Goal: Information Seeking & Learning: Learn about a topic

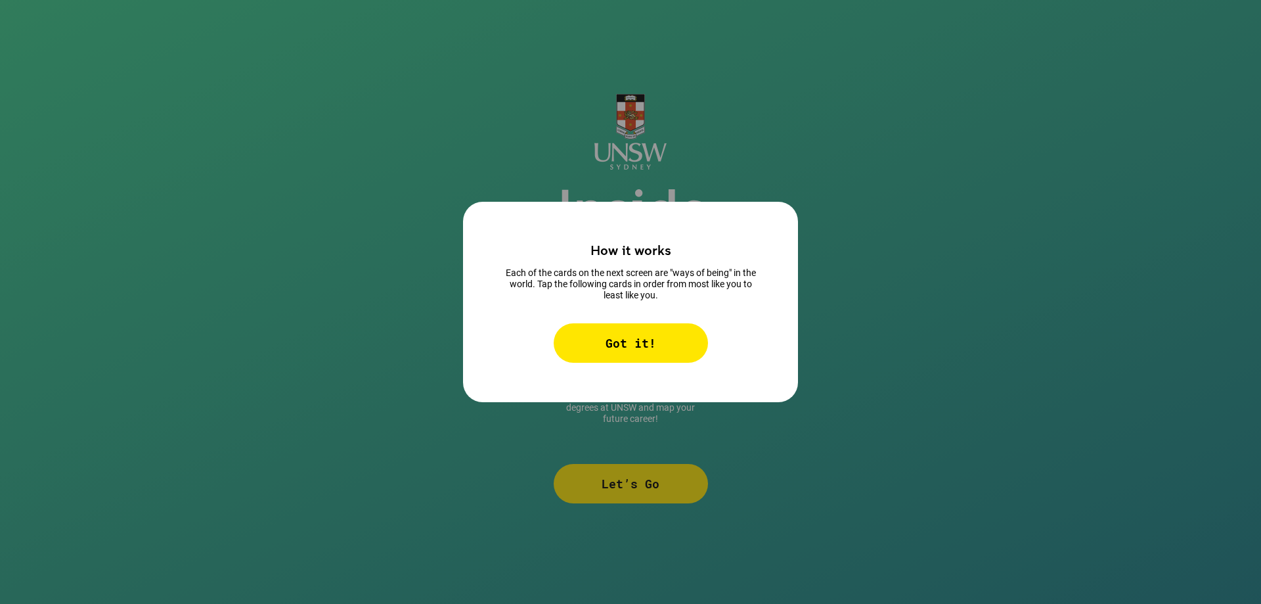
click at [644, 338] on div "Got it!" at bounding box center [631, 342] width 154 height 39
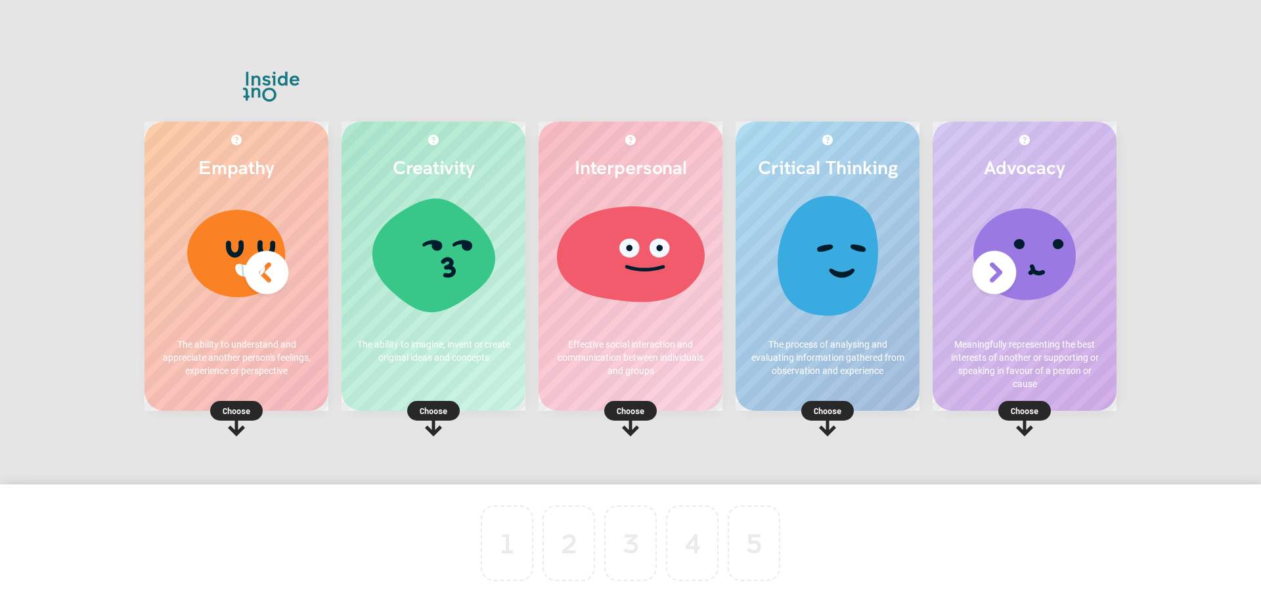
click at [436, 414] on p "Choose" at bounding box center [434, 410] width 184 height 13
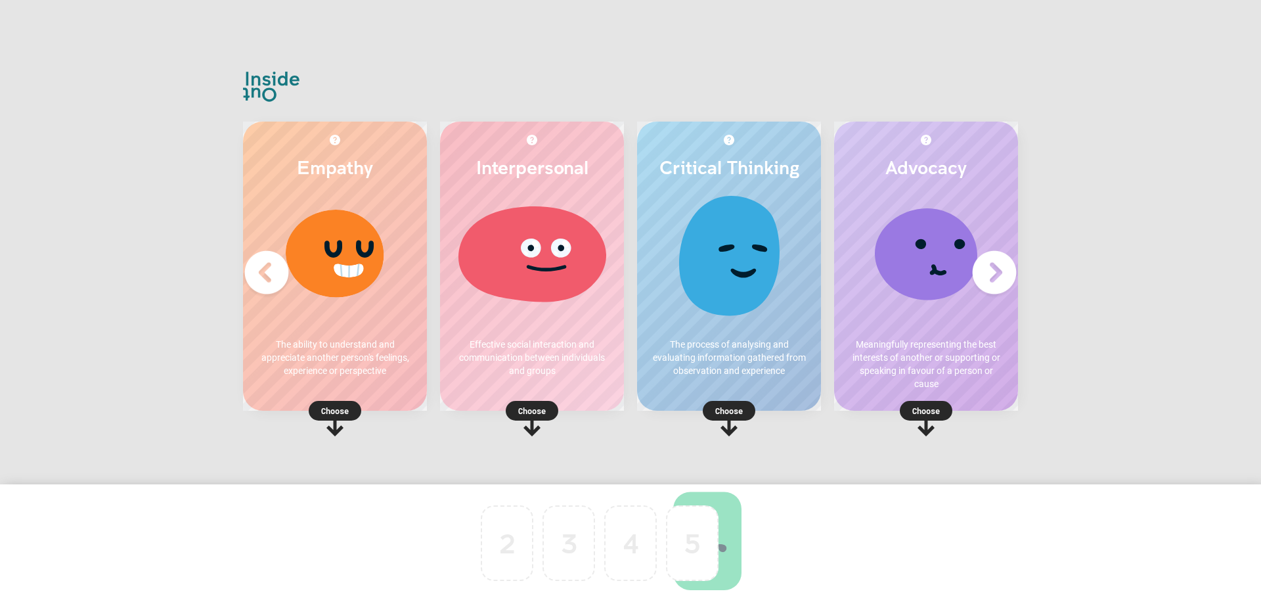
drag, startPoint x: 499, startPoint y: 548, endPoint x: 1250, endPoint y: 462, distance: 756.4
click at [1002, 277] on img at bounding box center [994, 272] width 53 height 53
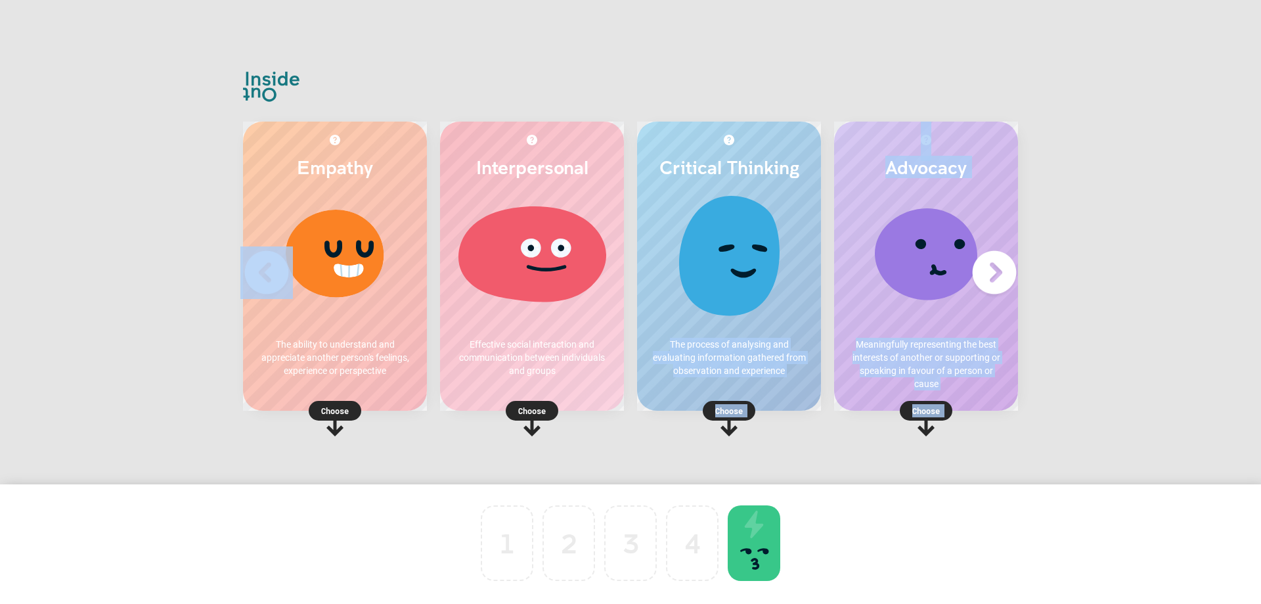
drag, startPoint x: 740, startPoint y: 191, endPoint x: 518, endPoint y: 541, distance: 414.2
click at [508, 546] on div "Empathy The ability to understand and appreciate another person's feelings, exp…" at bounding box center [630, 302] width 1261 height 604
click at [920, 463] on div "Empathy The ability to understand and appreciate another person's feelings, exp…" at bounding box center [631, 302] width 828 height 493
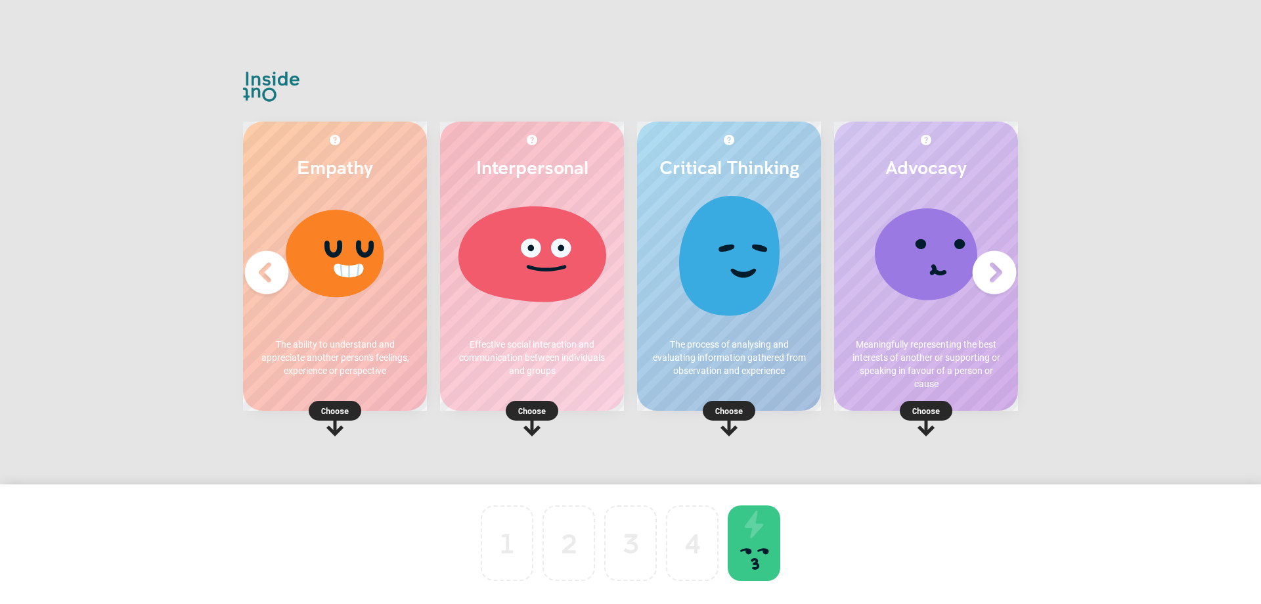
click at [730, 409] on p "Choose" at bounding box center [729, 410] width 184 height 13
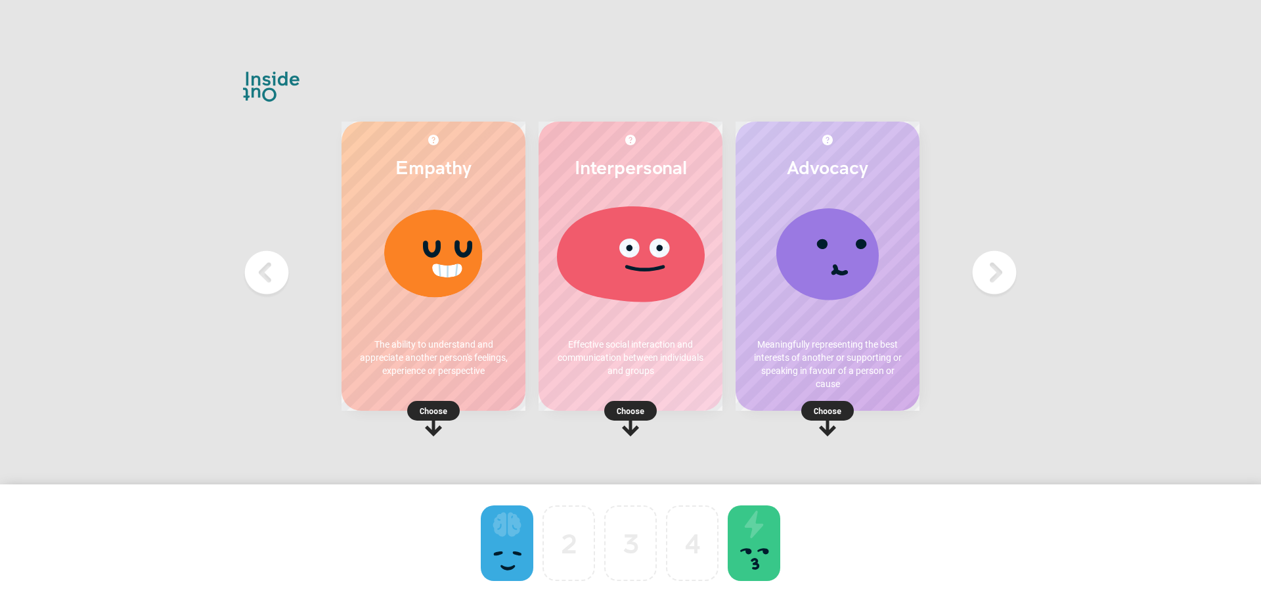
click at [431, 406] on p "Choose" at bounding box center [434, 410] width 184 height 13
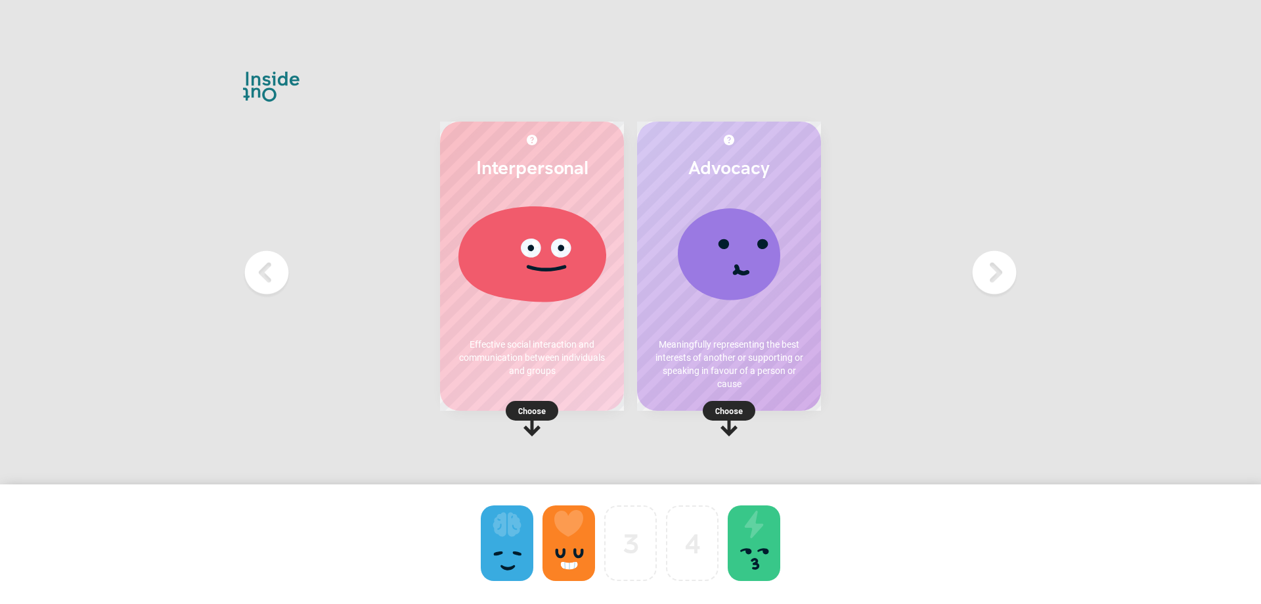
click at [734, 409] on p "Choose" at bounding box center [729, 410] width 184 height 13
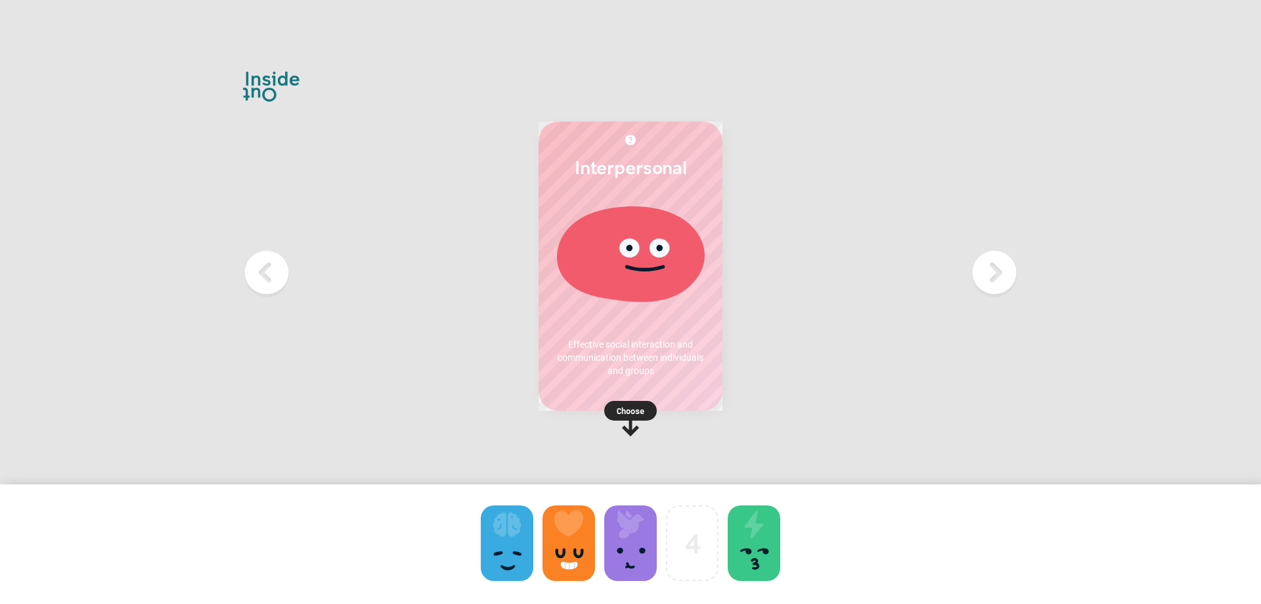
click at [629, 411] on p "Choose" at bounding box center [631, 410] width 184 height 13
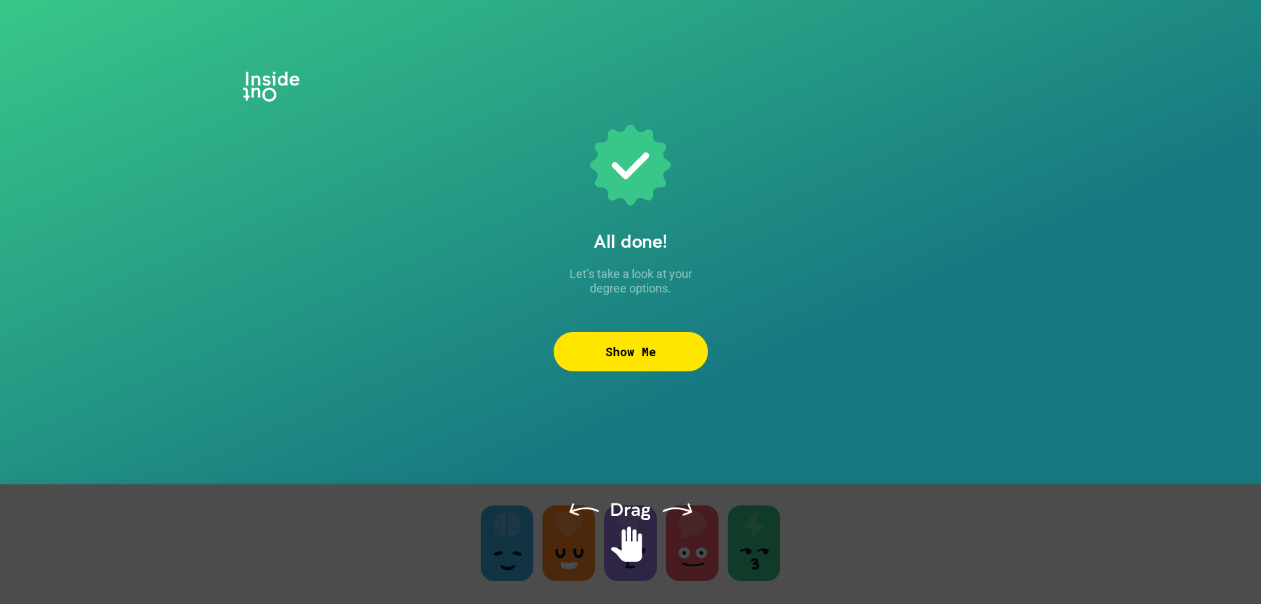
click at [687, 352] on div "Show Me" at bounding box center [631, 351] width 154 height 39
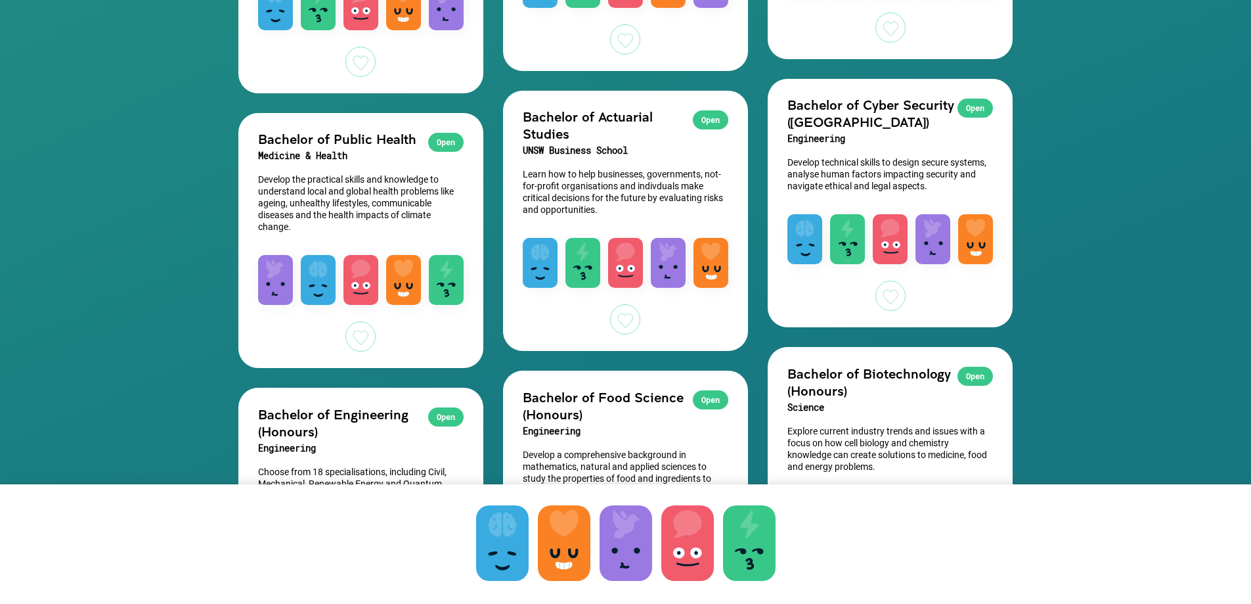
scroll to position [2238, 0]
